Goal: Transaction & Acquisition: Download file/media

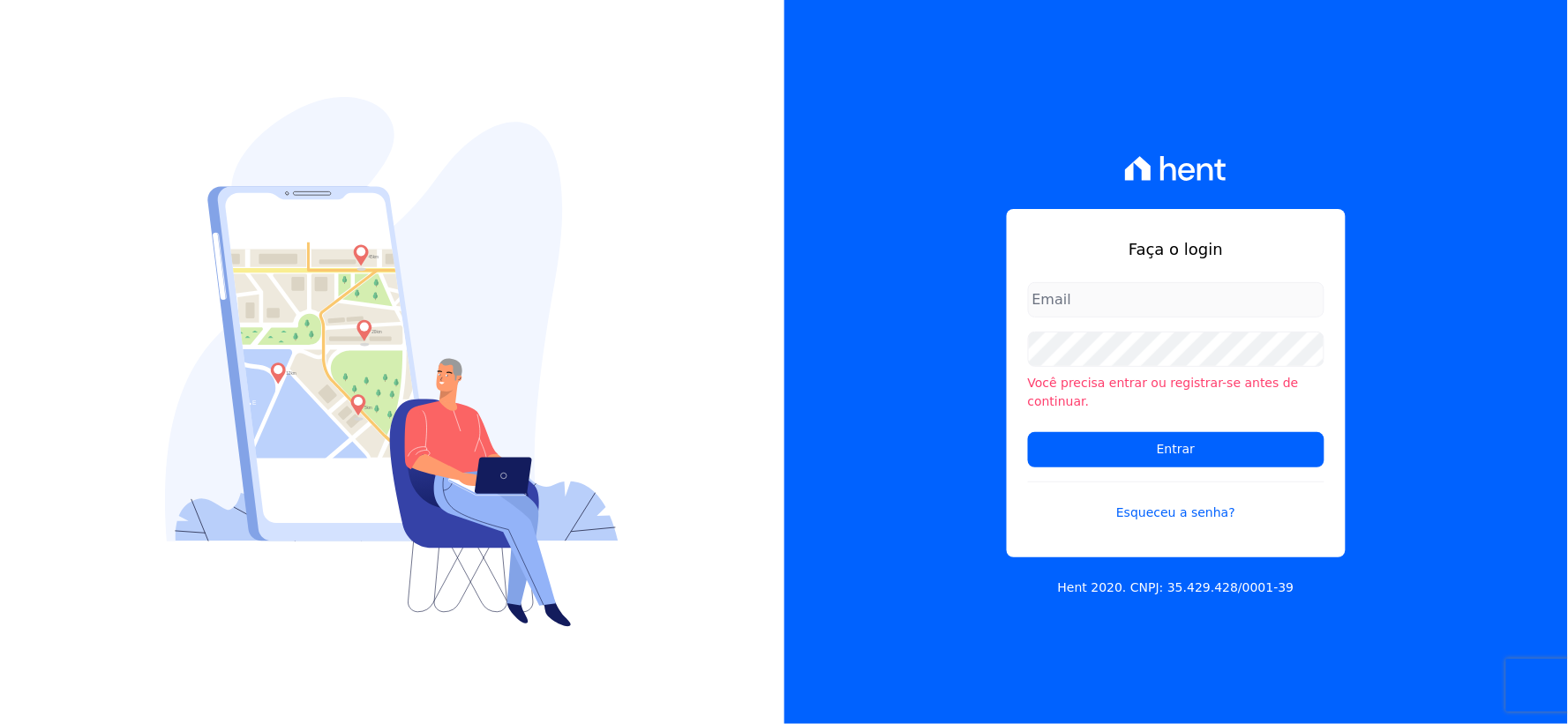
type input "[EMAIL_ADDRESS][DOMAIN_NAME]"
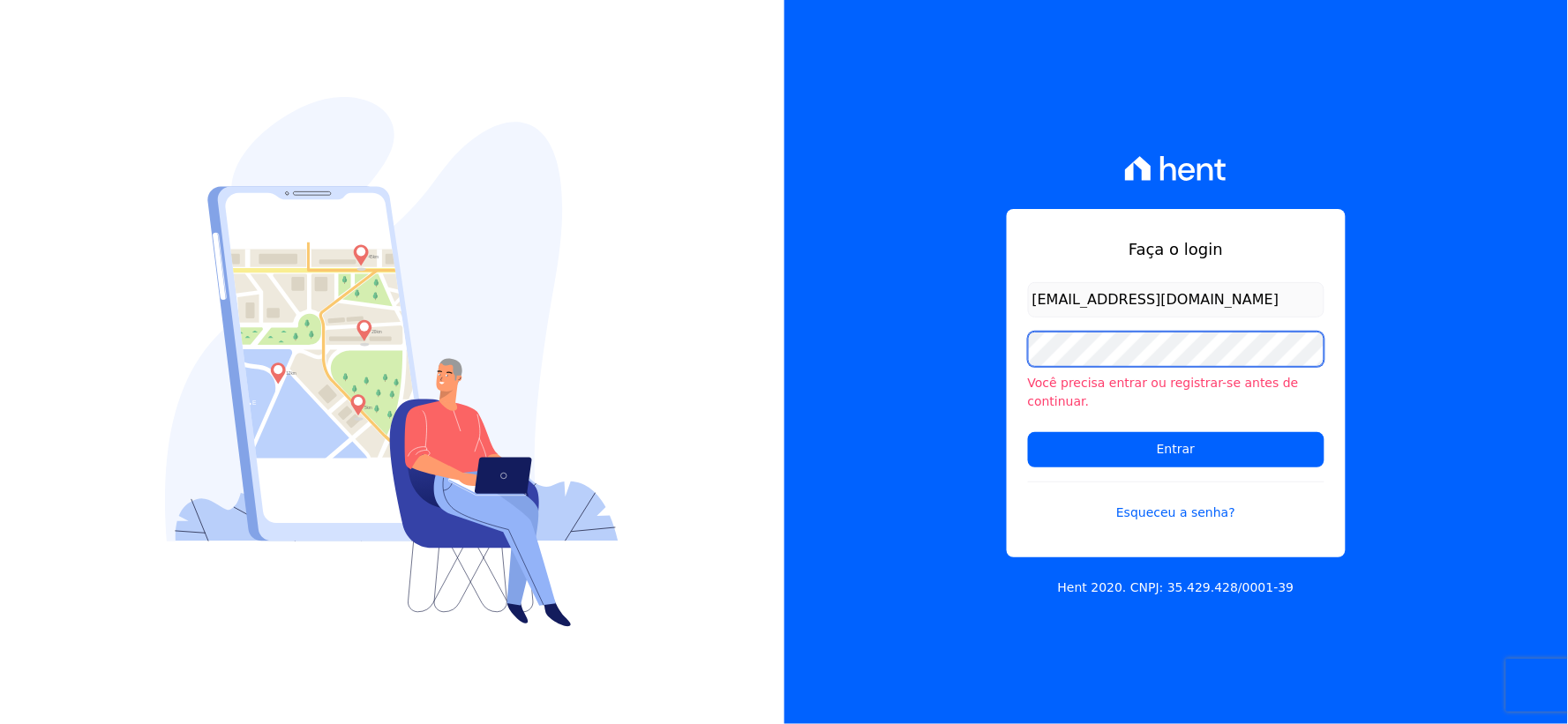
click at [958, 369] on div "Faça o login [EMAIL_ADDRESS][DOMAIN_NAME] Você precisa entrar ou registrar-se a…" at bounding box center [1177, 362] width 784 height 724
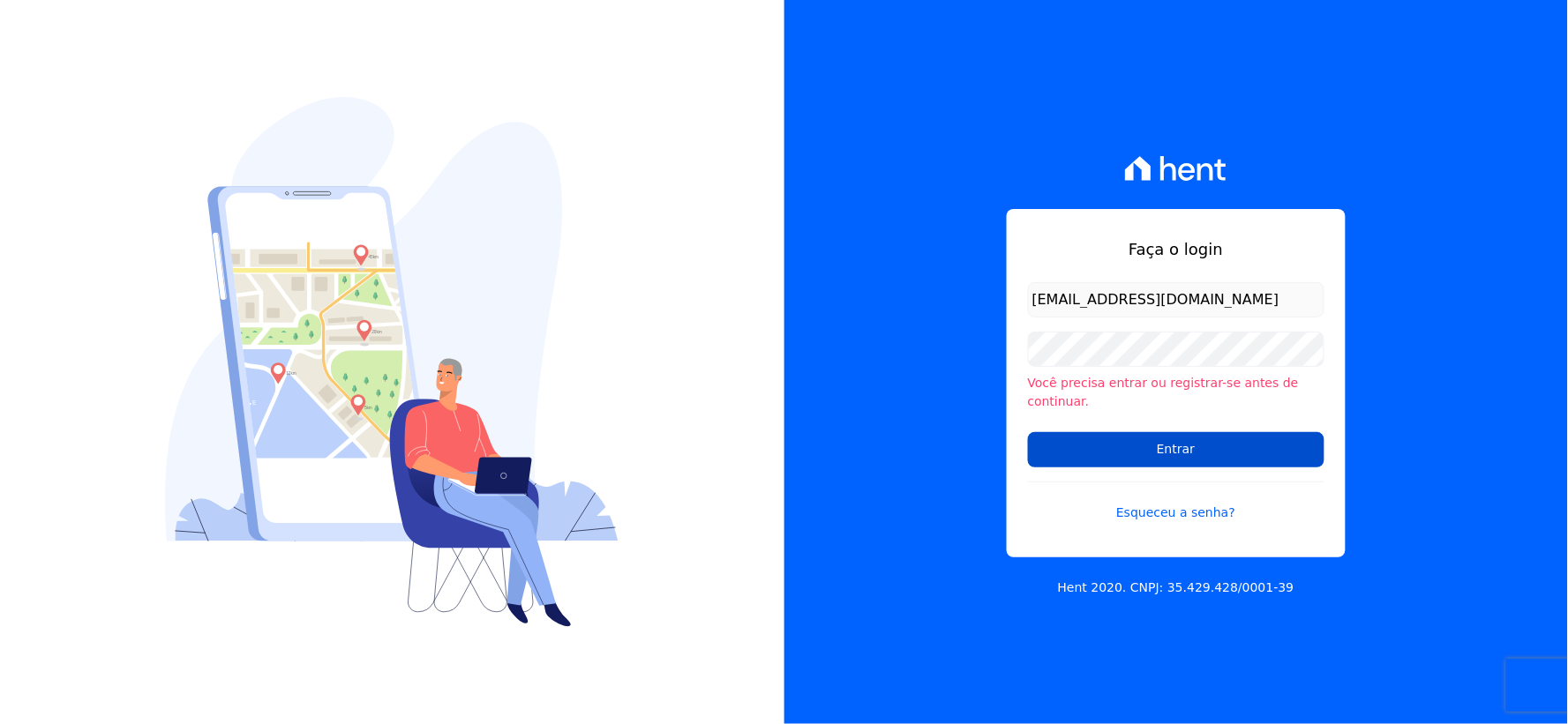
click at [1037, 447] on input "Entrar" at bounding box center [1176, 450] width 296 height 35
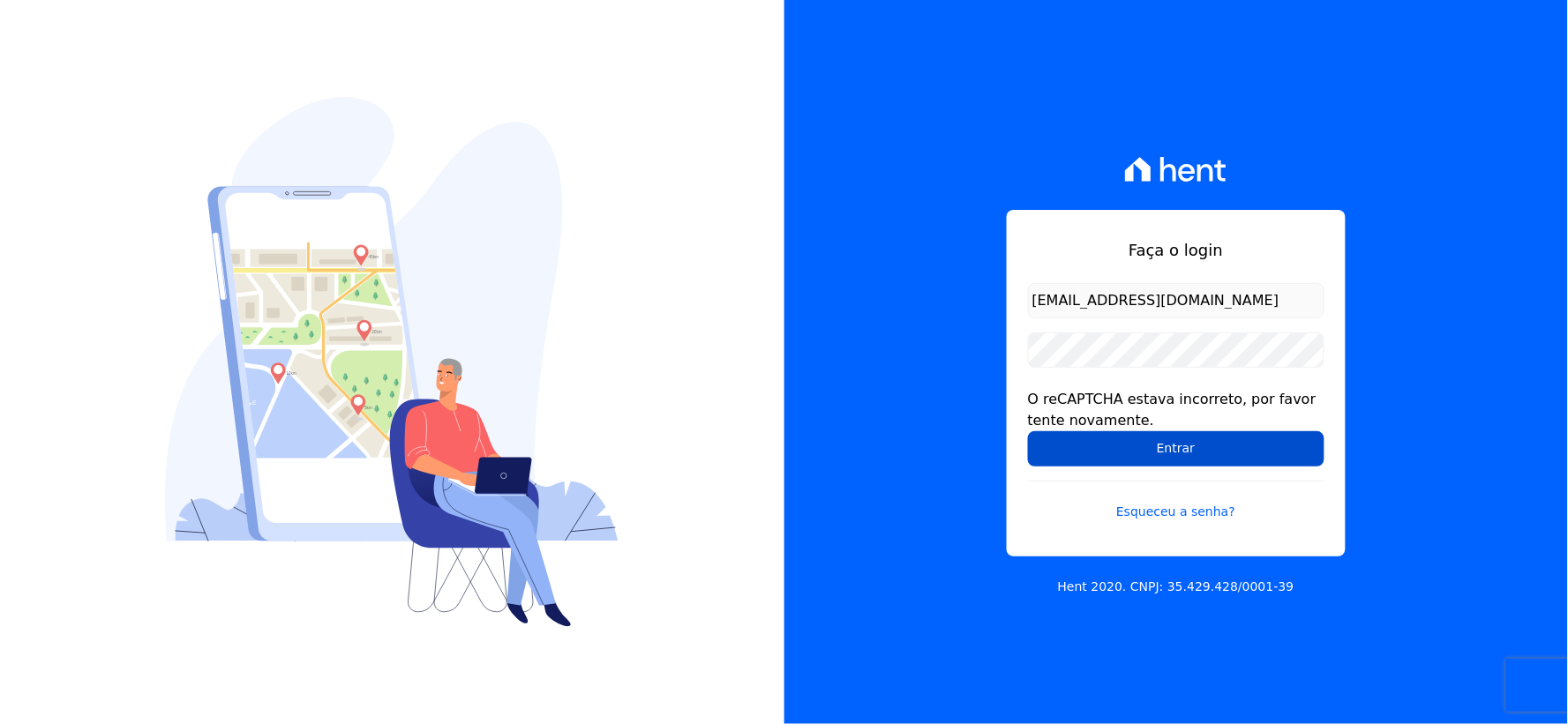
click at [1056, 461] on input "Entrar" at bounding box center [1176, 449] width 296 height 35
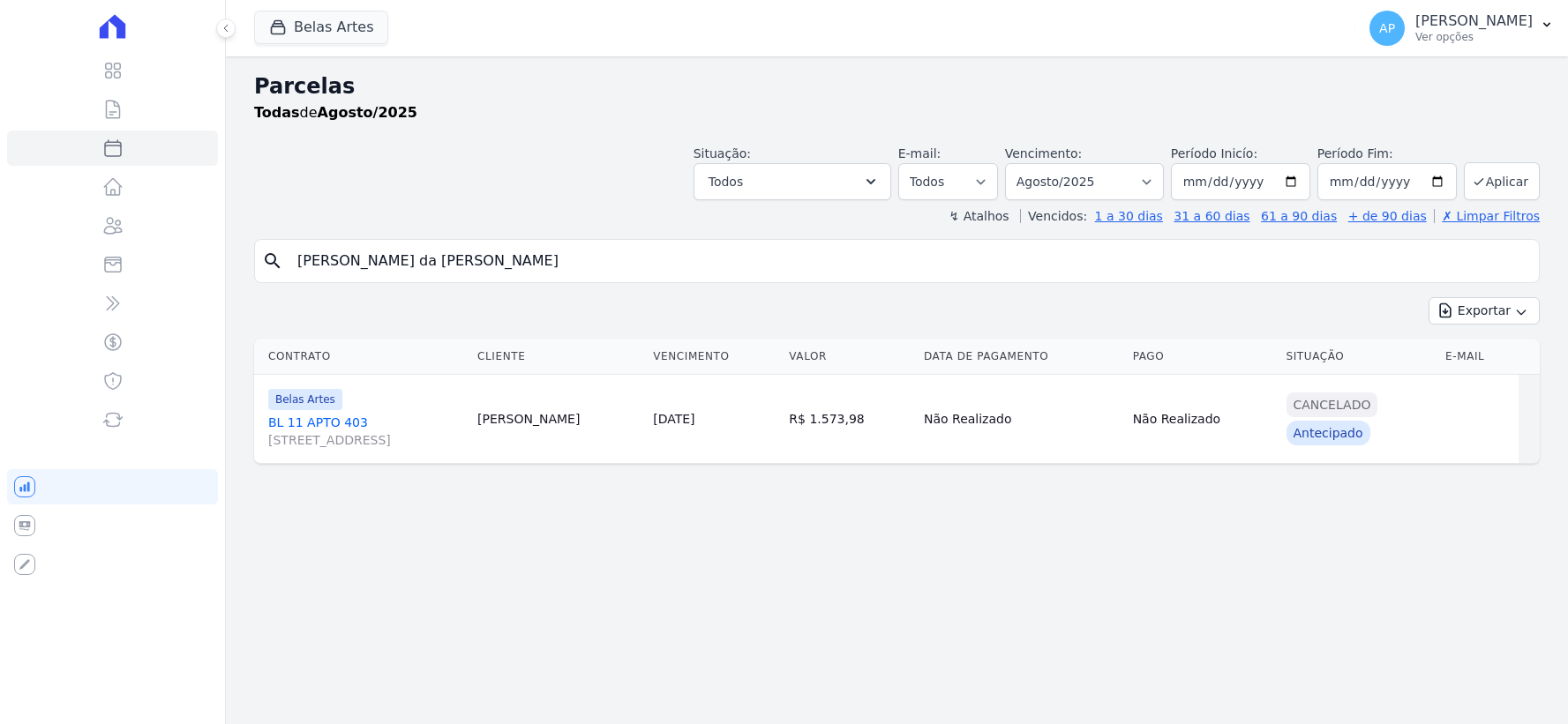
select select
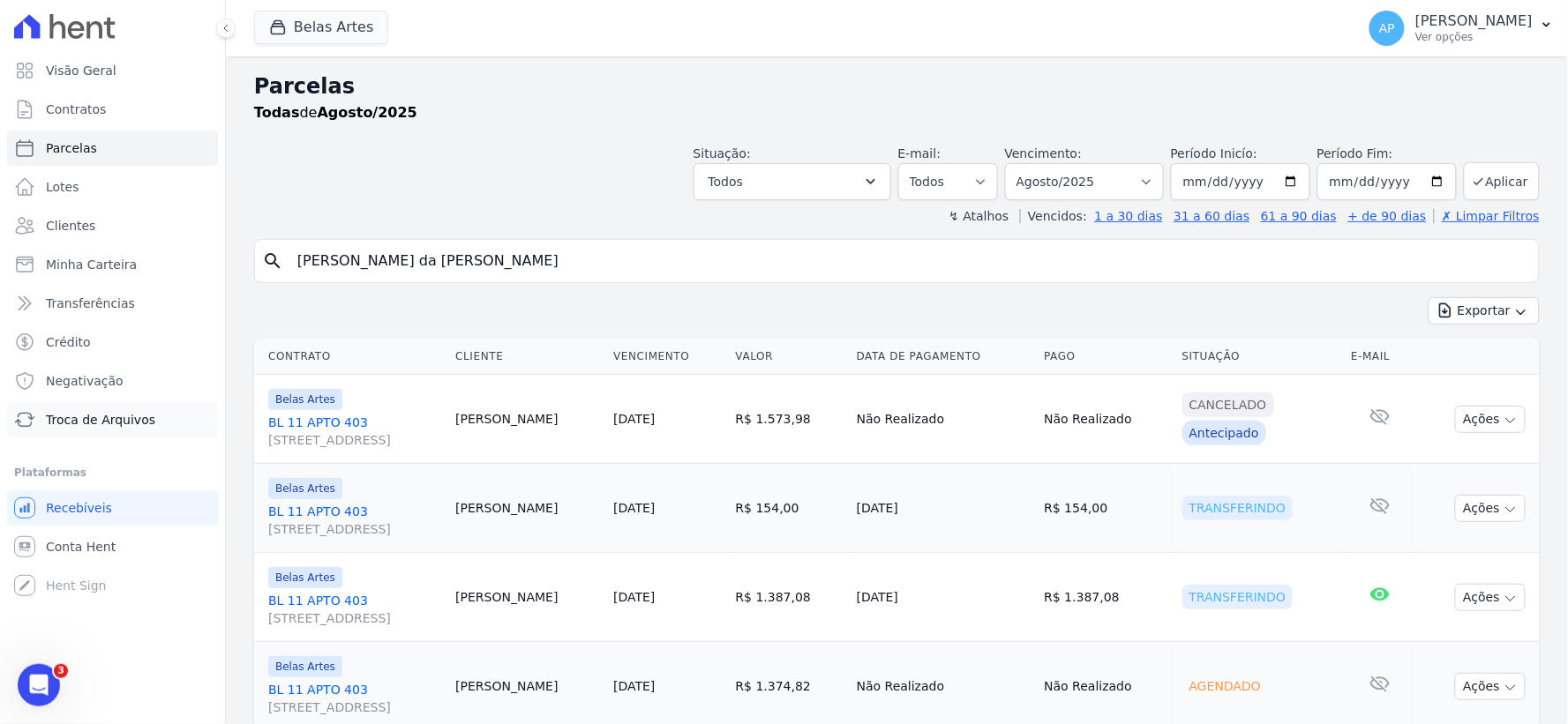
click at [73, 424] on span "Troca de Arquivos" at bounding box center [101, 420] width 110 height 18
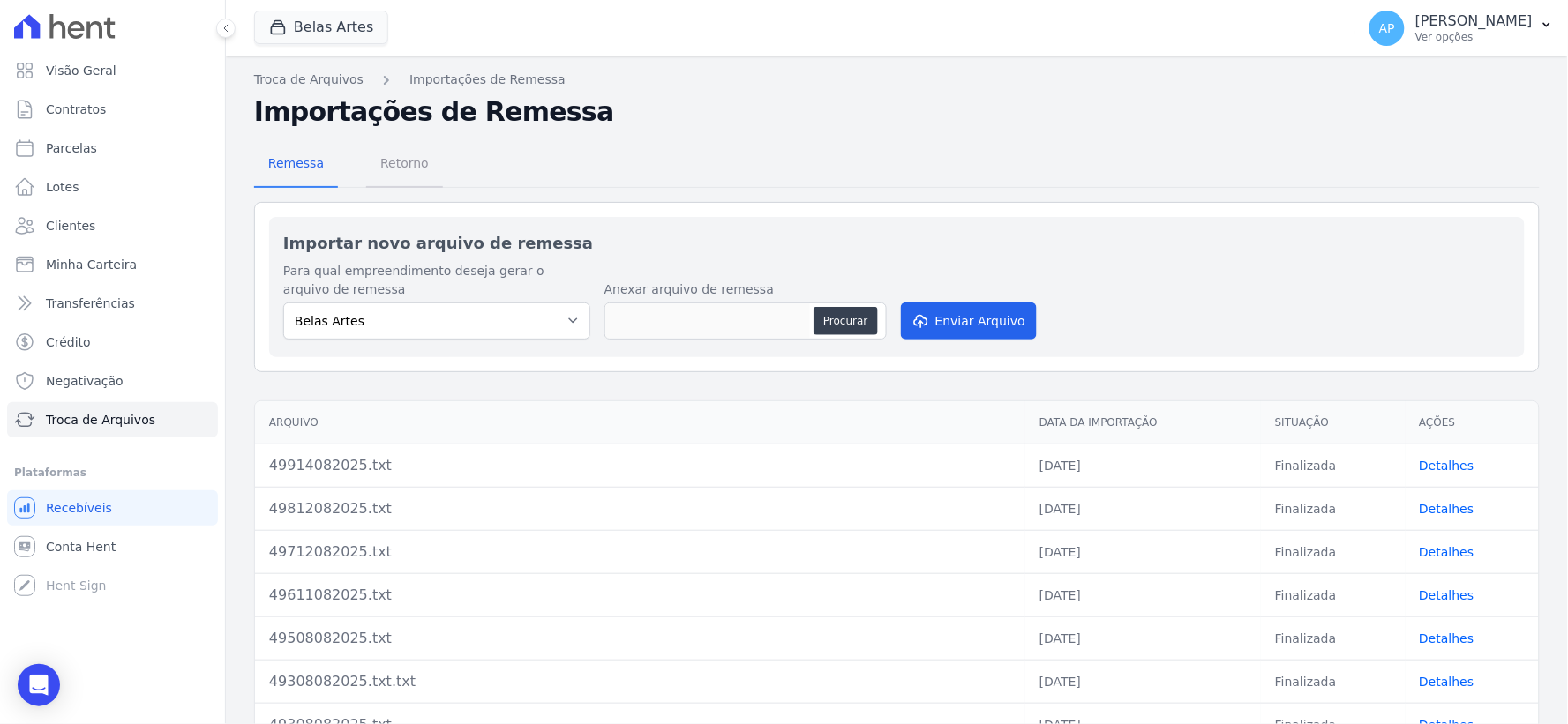
click at [395, 158] on span "Retorno" at bounding box center [404, 163] width 69 height 35
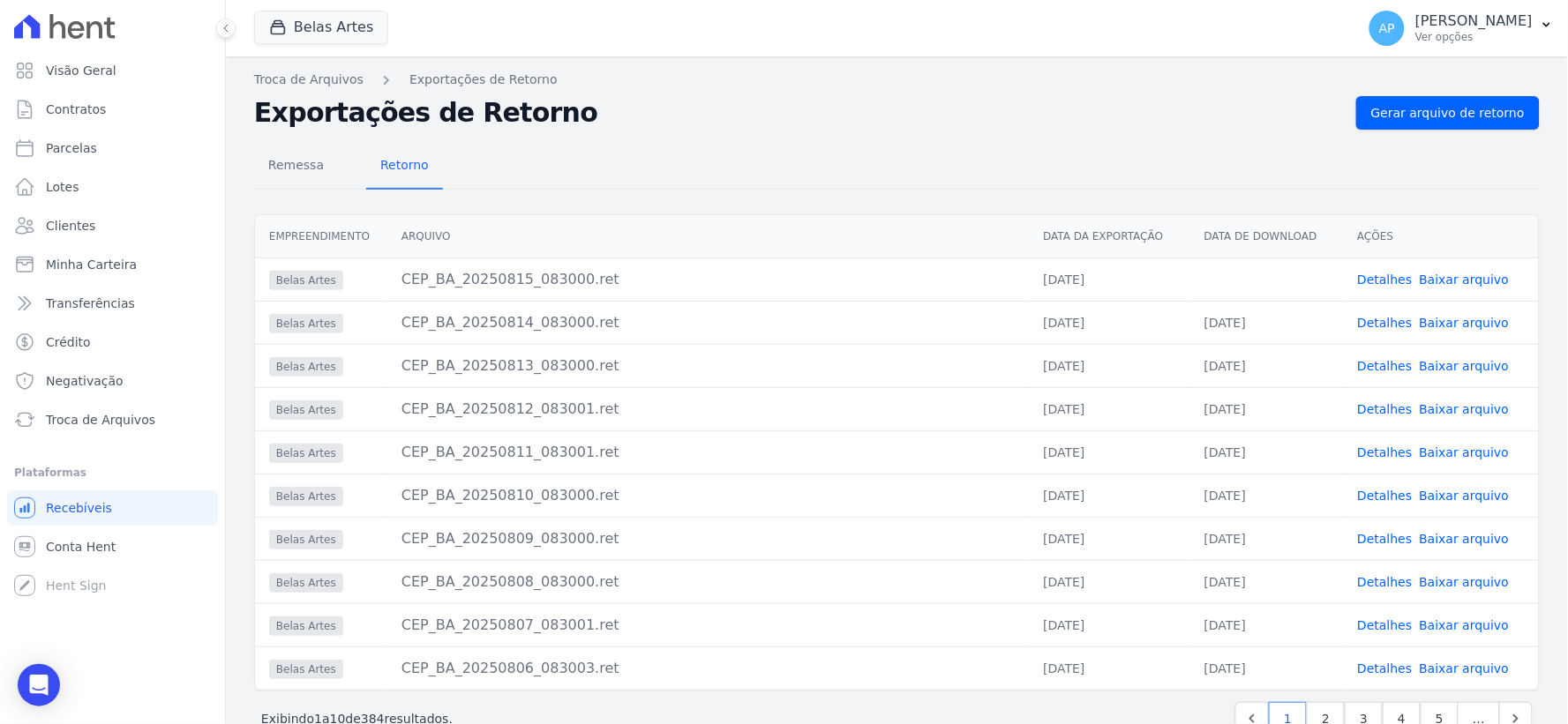
click at [1425, 283] on link "Baixar arquivo" at bounding box center [1464, 280] width 90 height 14
